Goal: Task Accomplishment & Management: Use online tool/utility

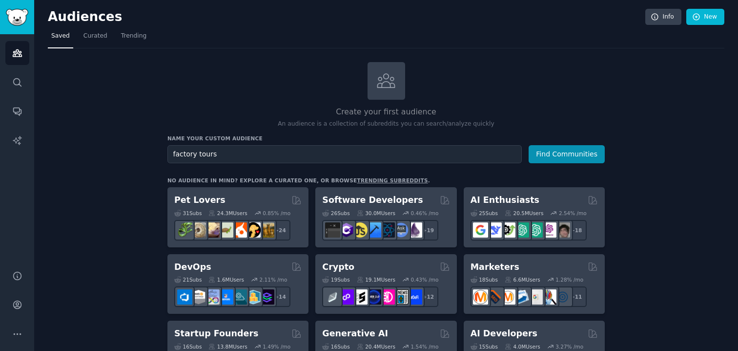
type input "factory tours"
click at [529, 145] on button "Find Communities" at bounding box center [567, 154] width 76 height 18
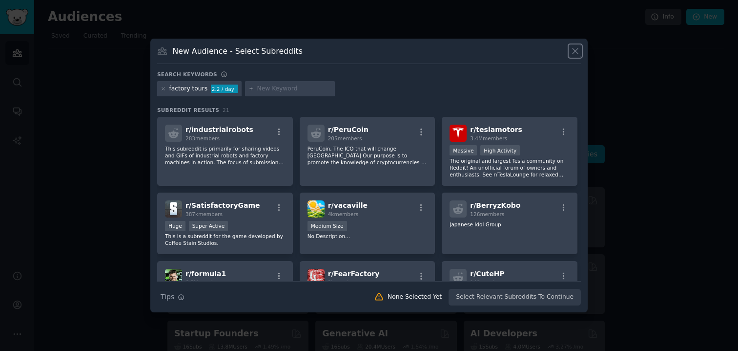
click at [578, 54] on icon at bounding box center [575, 51] width 10 height 10
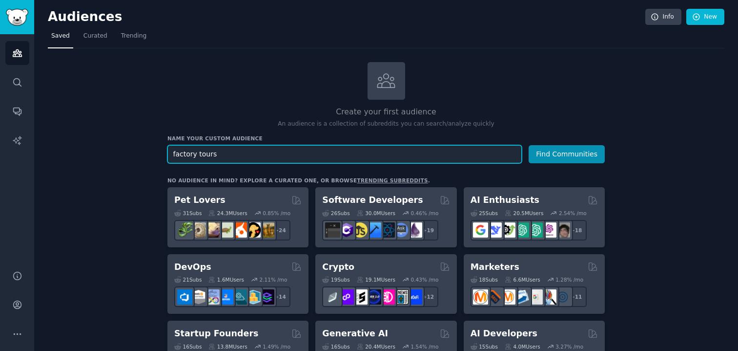
click at [211, 151] on input "factory tours" at bounding box center [344, 154] width 354 height 18
type input "d"
type input "scary locations"
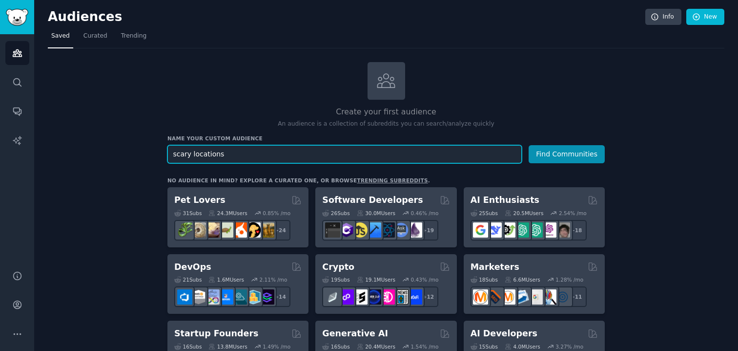
click at [529, 145] on button "Find Communities" at bounding box center [567, 154] width 76 height 18
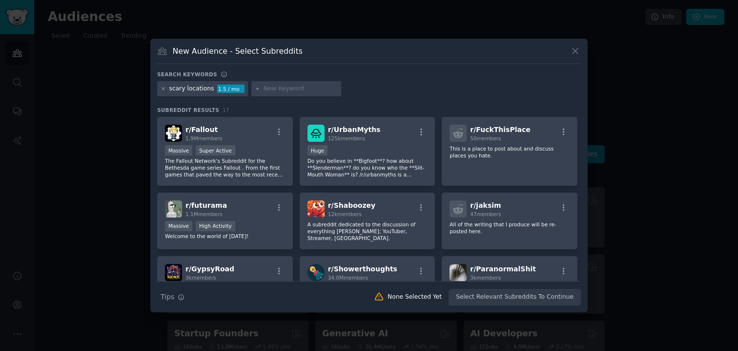
click at [161, 90] on icon at bounding box center [163, 88] width 5 height 5
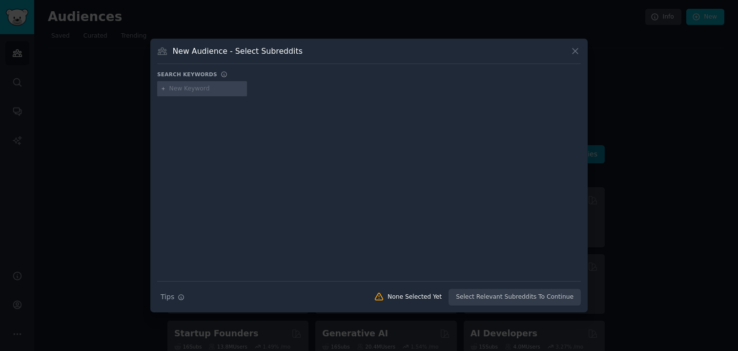
click at [208, 90] on input "text" at bounding box center [206, 88] width 74 height 9
type input "factory tour"
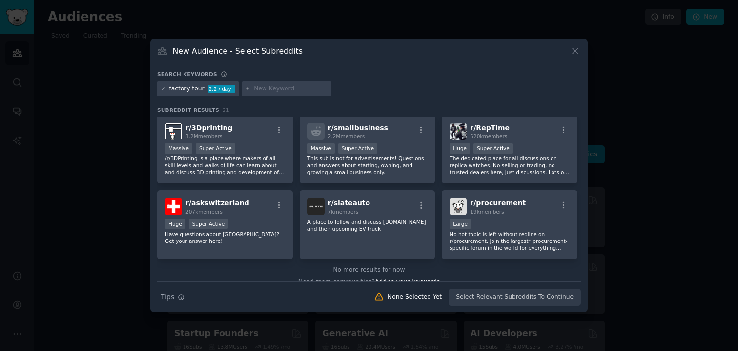
scroll to position [384, 0]
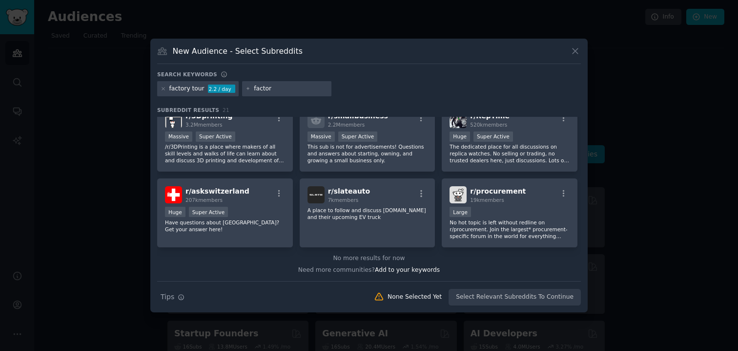
type input "factory"
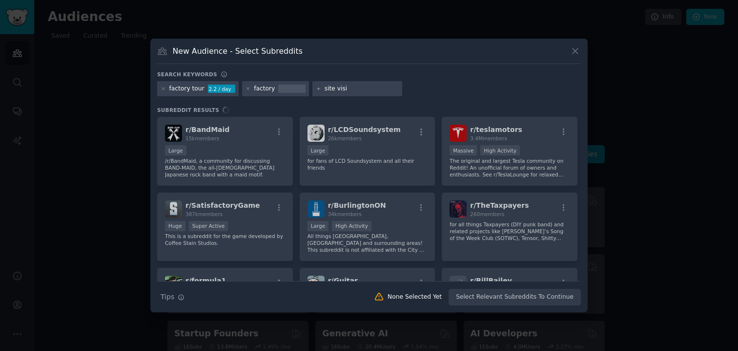
type input "site visit"
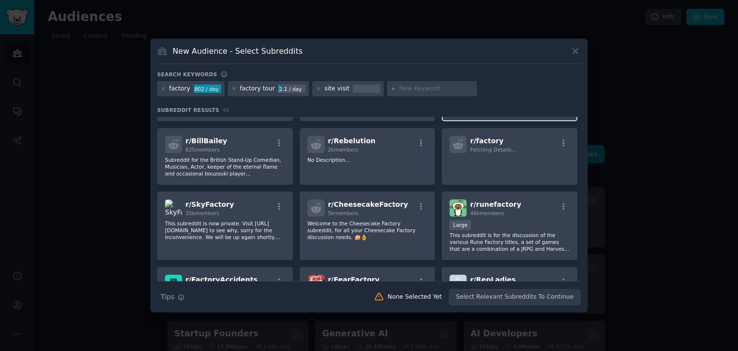
scroll to position [221, 0]
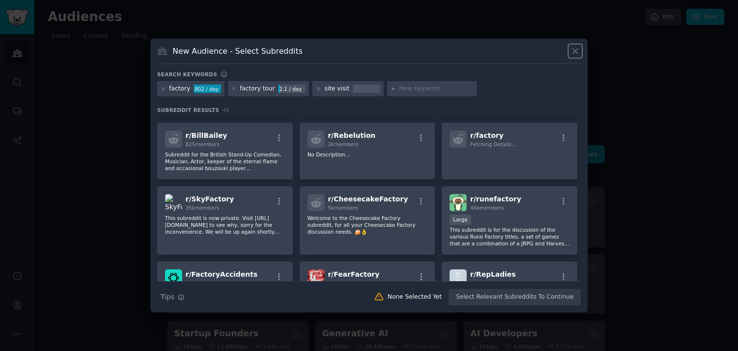
click at [577, 51] on icon at bounding box center [575, 51] width 10 height 10
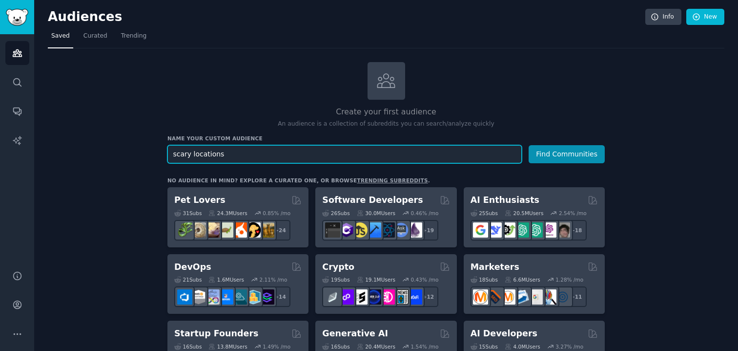
click at [198, 154] on input "scary locations" at bounding box center [344, 154] width 354 height 18
type input "teachers"
click at [529, 145] on button "Find Communities" at bounding box center [567, 154] width 76 height 18
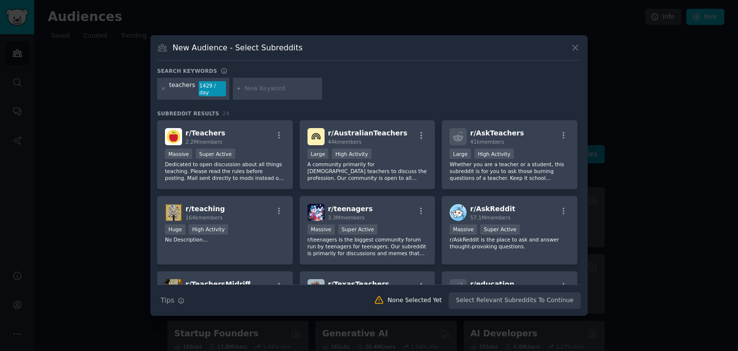
click at [267, 88] on input "text" at bounding box center [282, 88] width 74 height 9
type input "field trips"
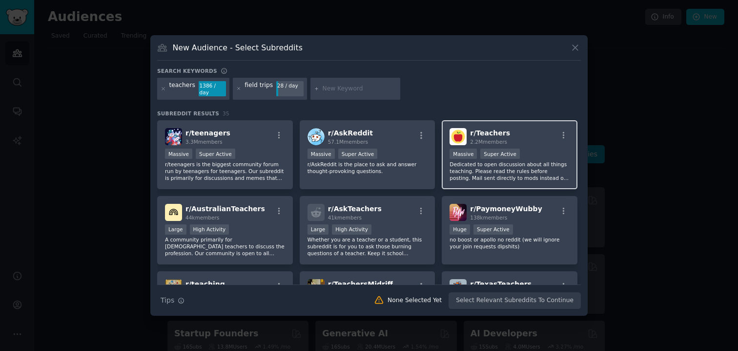
click at [478, 134] on span "r/ Teachers" at bounding box center [490, 133] width 40 height 8
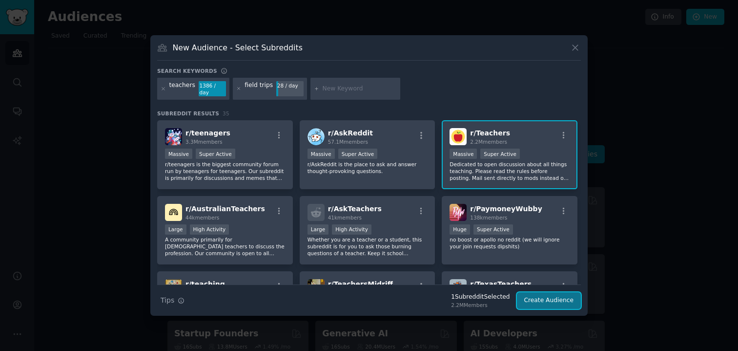
click at [542, 303] on button "Create Audience" at bounding box center [549, 300] width 64 height 17
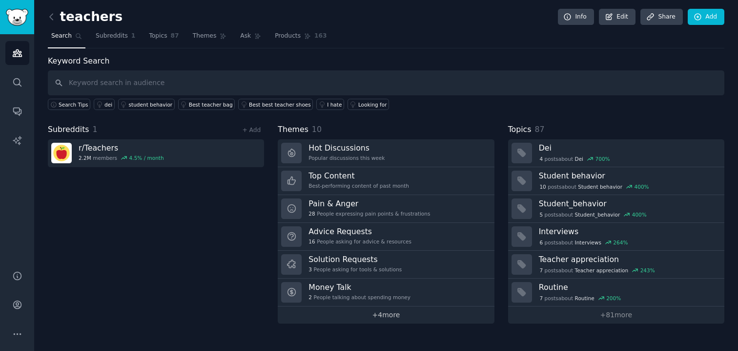
click at [374, 312] on link "+ 4 more" at bounding box center [386, 314] width 216 height 17
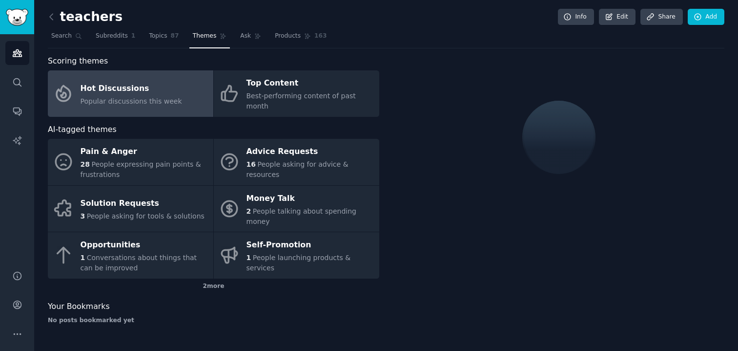
click at [164, 84] on div "Hot Discussions" at bounding box center [132, 89] width 102 height 16
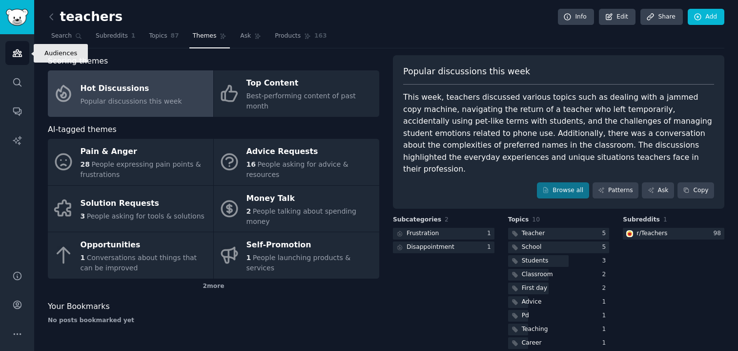
click at [13, 53] on icon "Sidebar" at bounding box center [17, 53] width 9 height 7
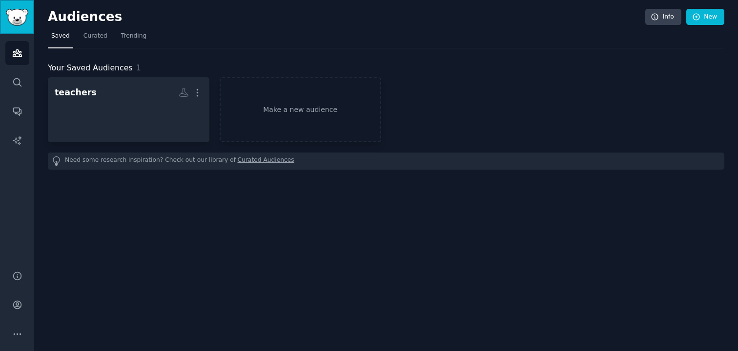
click at [13, 15] on img "Sidebar" at bounding box center [17, 17] width 22 height 17
